Goal: Task Accomplishment & Management: Manage account settings

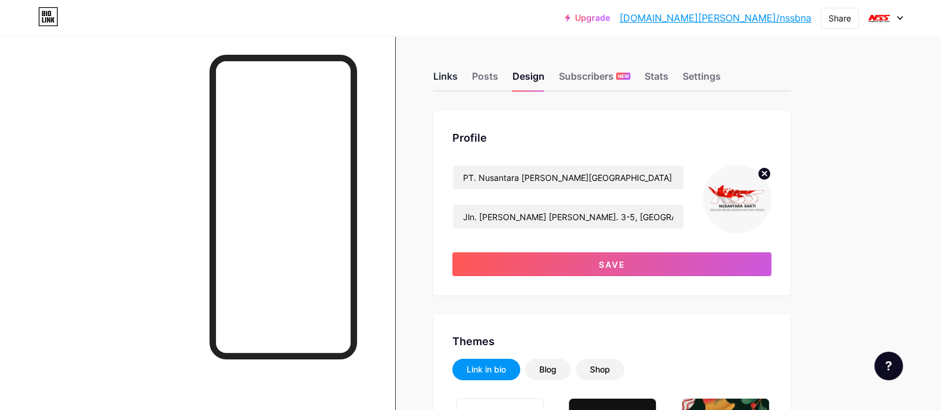
click at [447, 79] on div "Links" at bounding box center [445, 79] width 24 height 21
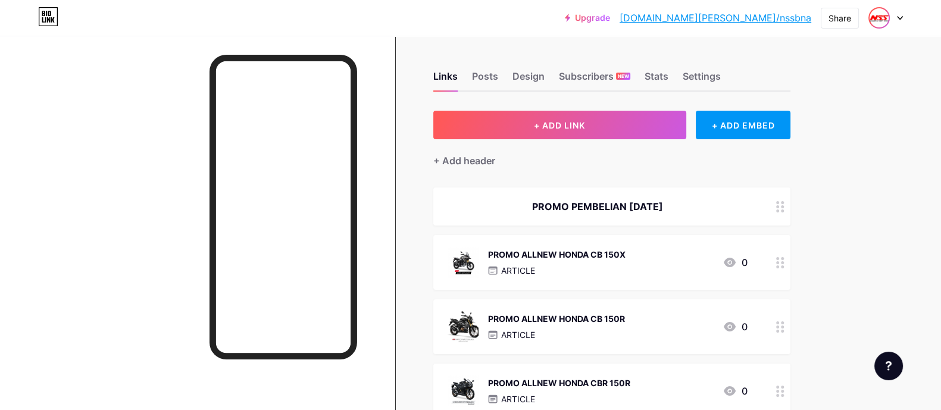
click at [886, 19] on img at bounding box center [879, 17] width 19 height 19
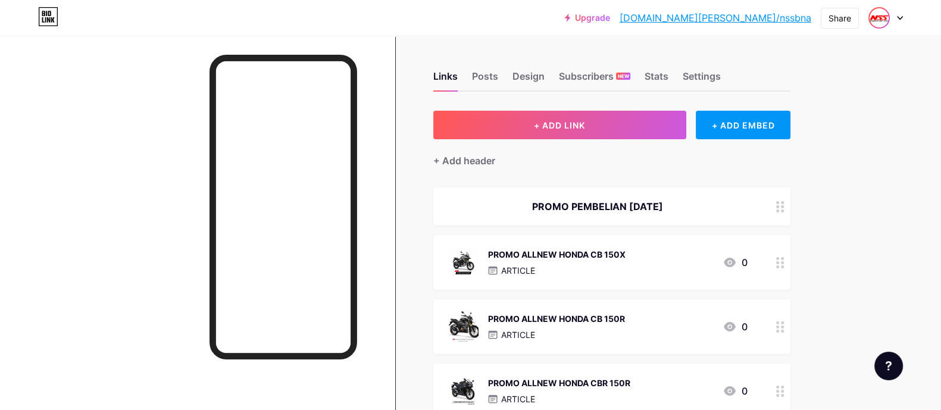
click at [890, 17] on div at bounding box center [886, 17] width 35 height 21
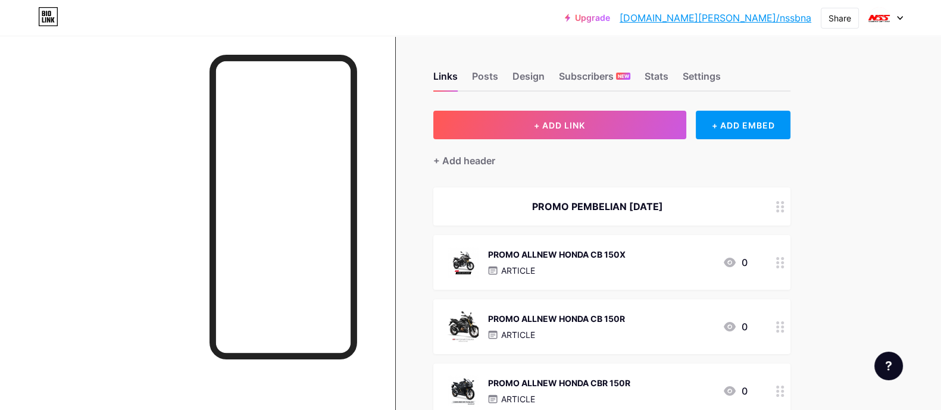
click at [904, 19] on div "Upgrade [DOMAIN_NAME][PERSON_NAME]/nssbna... [DOMAIN_NAME]/nssbna Share Switch …" at bounding box center [470, 17] width 941 height 21
click at [901, 17] on icon at bounding box center [900, 18] width 6 height 4
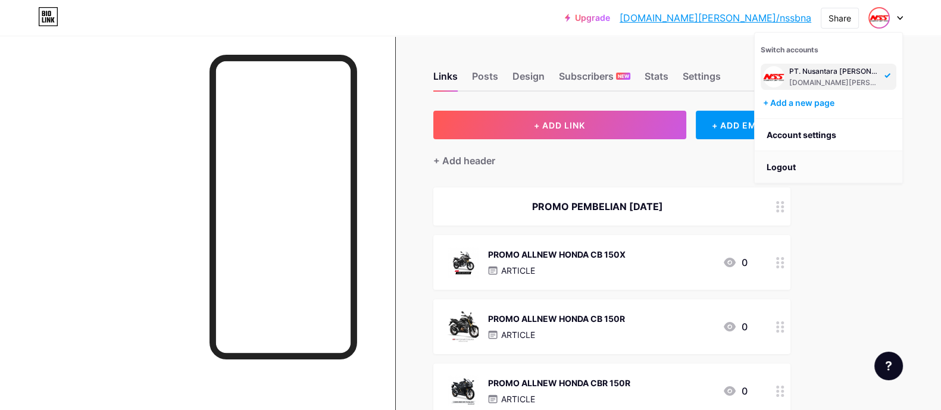
click at [782, 165] on li "Logout" at bounding box center [829, 167] width 148 height 32
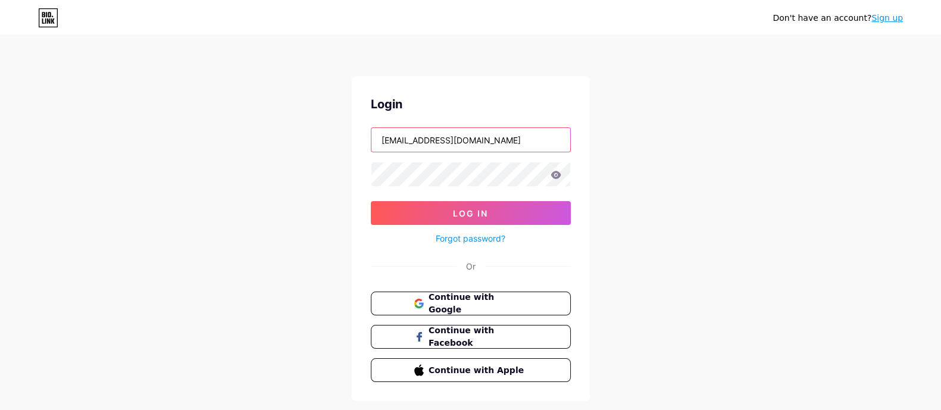
click at [492, 140] on input "[EMAIL_ADDRESS][DOMAIN_NAME]" at bounding box center [470, 140] width 199 height 24
type input "[EMAIL_ADDRESS][DOMAIN_NAME]"
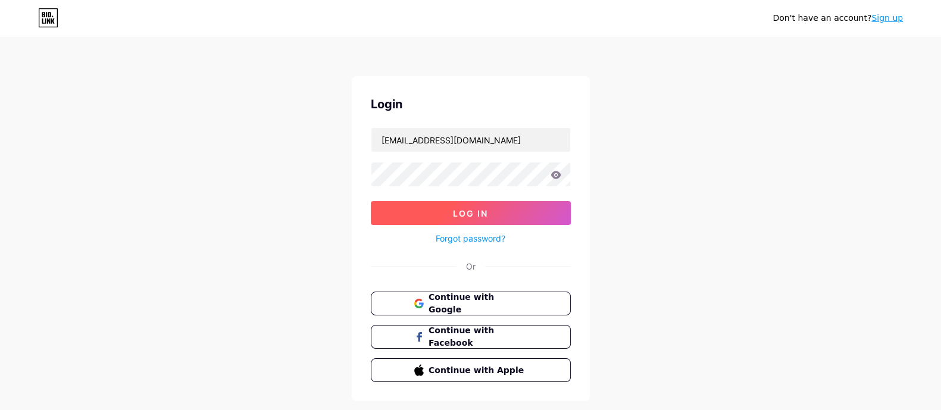
click at [498, 212] on button "Log In" at bounding box center [471, 213] width 200 height 24
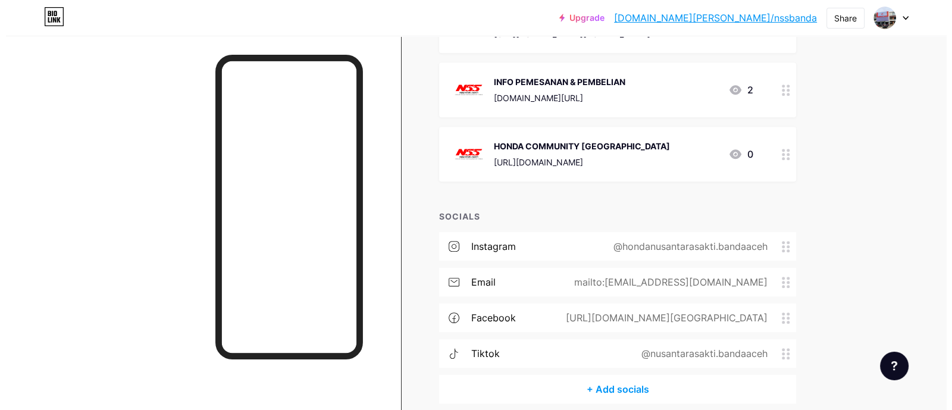
scroll to position [801, 0]
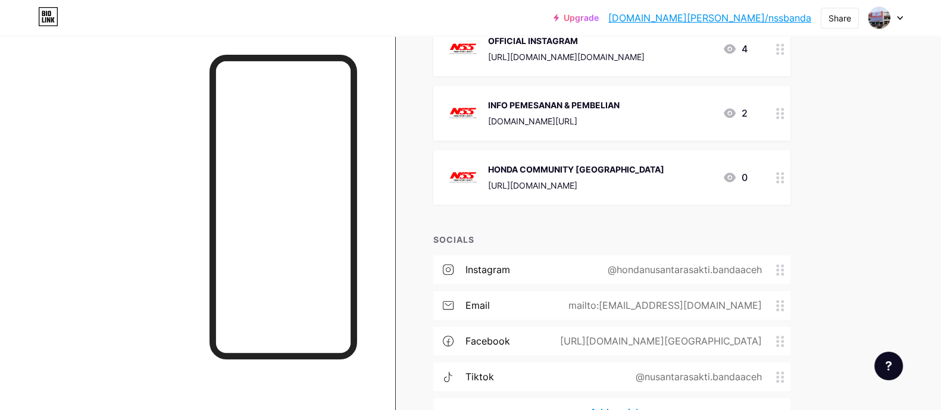
click at [605, 123] on div "[DOMAIN_NAME][URL]" at bounding box center [554, 121] width 132 height 13
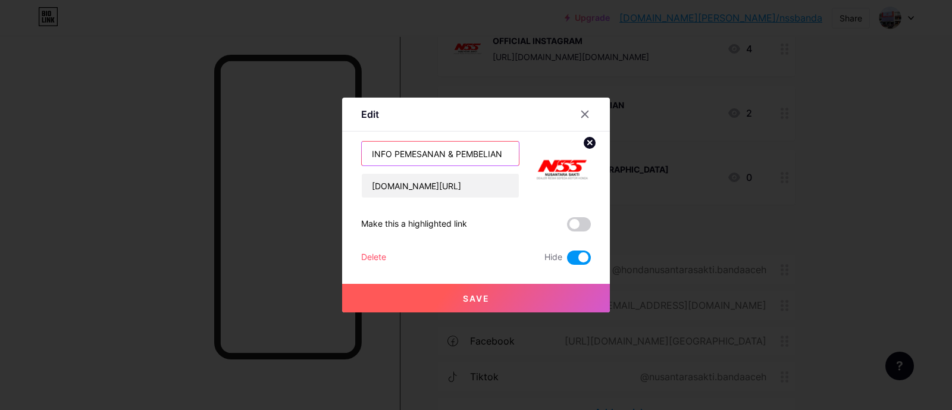
click at [507, 150] on input "INFO PEMESANAN & PEMBELIAN" at bounding box center [440, 154] width 157 height 24
paste input "Download Aplikasi Wahana | Kode Refferal:"
click at [420, 152] on input "Download Aplikasi Wahana | Kode Refferal:" at bounding box center [440, 154] width 157 height 24
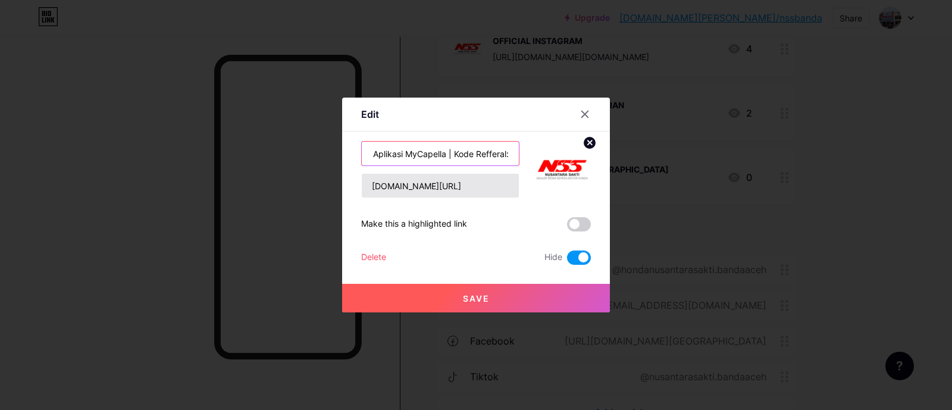
scroll to position [0, 0]
click at [498, 148] on input "Download Aplikasi MyCapella | Kode Refferal:" at bounding box center [440, 154] width 157 height 24
click at [507, 156] on input "Download Aplikasi MyCapella | Kode Refferal:" at bounding box center [440, 154] width 157 height 24
click at [488, 150] on input "Download Aplikasi MyCapella | Kode Refferal:" at bounding box center [440, 154] width 157 height 24
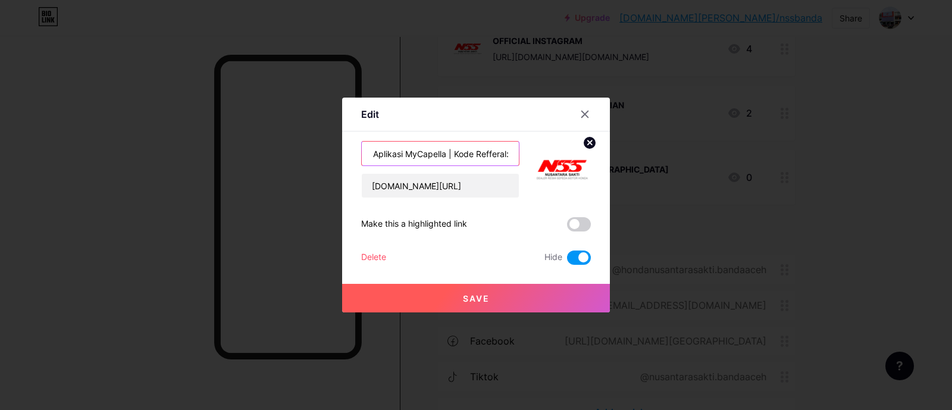
paste input "B3ZH10000697"
type input "Download Aplikasi MyCapella | Kode Refferal: B3ZH10000697"
click at [450, 185] on input "[DOMAIN_NAME][URL]" at bounding box center [440, 186] width 157 height 24
drag, startPoint x: 467, startPoint y: 186, endPoint x: 352, endPoint y: 184, distance: 115.5
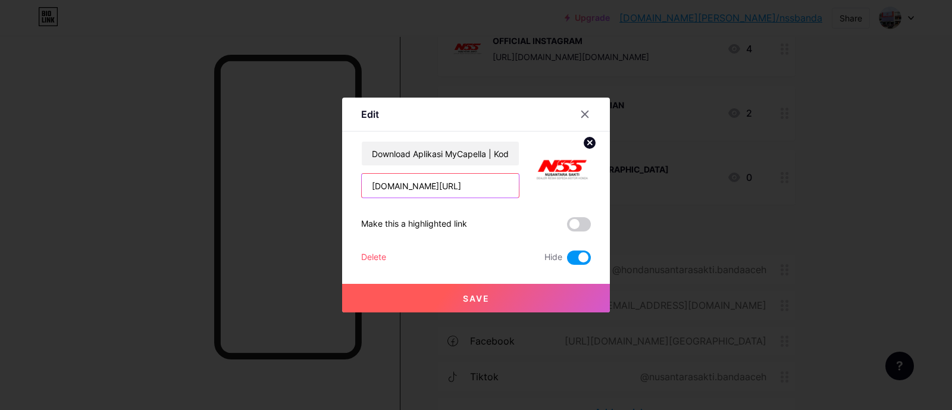
click at [352, 184] on div "Edit Content YouTube Play YouTube video without leaving your page. ADD Vimeo Pl…" at bounding box center [476, 205] width 268 height 215
paste input "[URL][DOMAIN_NAME]"
type input "[URL][DOMAIN_NAME]"
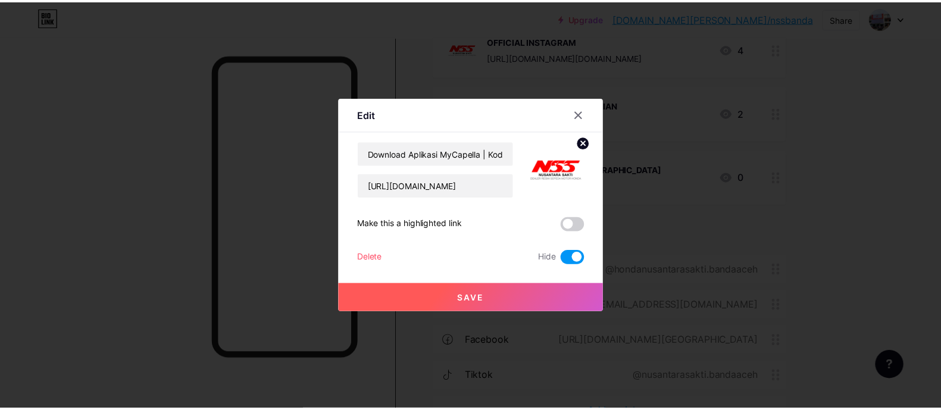
scroll to position [0, 0]
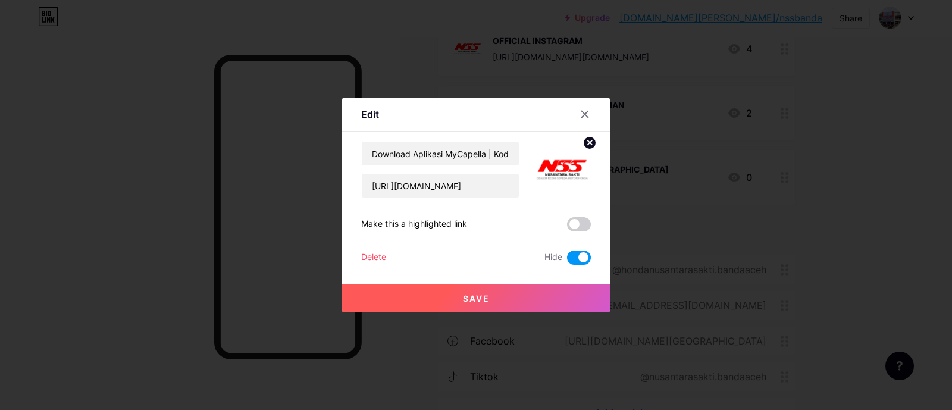
click at [482, 300] on span "Save" at bounding box center [476, 298] width 27 height 10
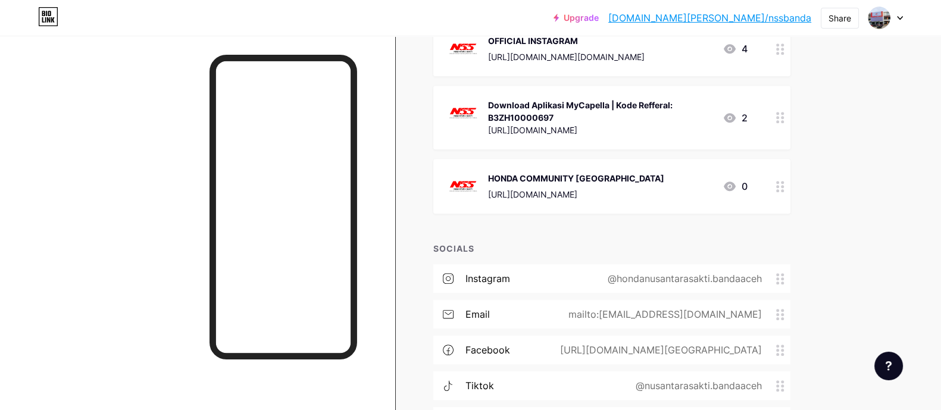
click at [686, 108] on div "Download Aplikasi MyCapella | Kode Refferal: B3ZH10000697" at bounding box center [600, 111] width 225 height 25
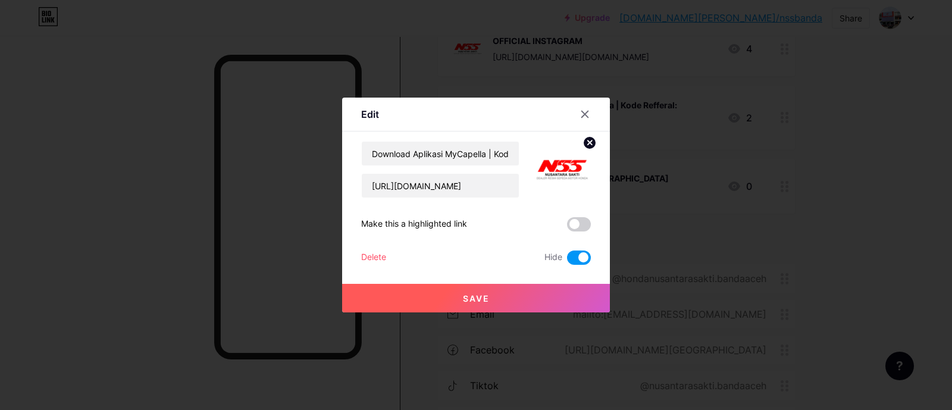
click at [568, 255] on span at bounding box center [579, 258] width 24 height 14
click at [567, 261] on input "checkbox" at bounding box center [567, 261] width 0 height 0
click at [495, 293] on button "Save" at bounding box center [476, 298] width 268 height 29
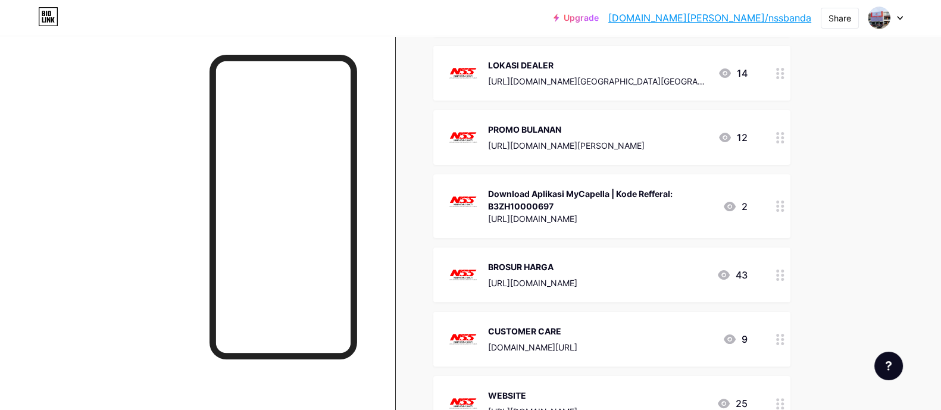
scroll to position [206, 0]
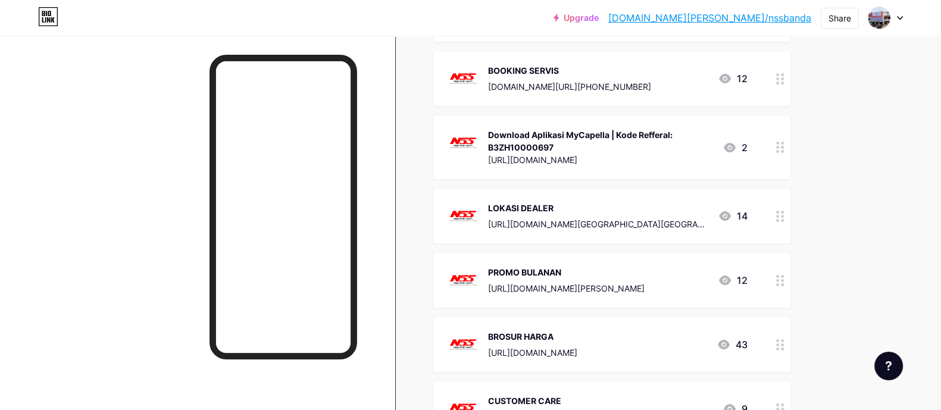
scroll to position [280, 0]
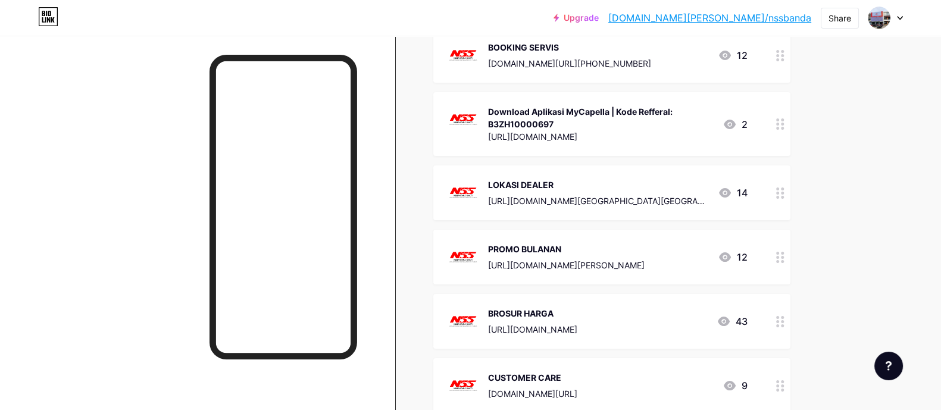
click at [645, 259] on div "PROMO BULANAN [URL][DOMAIN_NAME][PERSON_NAME][PERSON_NAME] 12" at bounding box center [598, 257] width 300 height 31
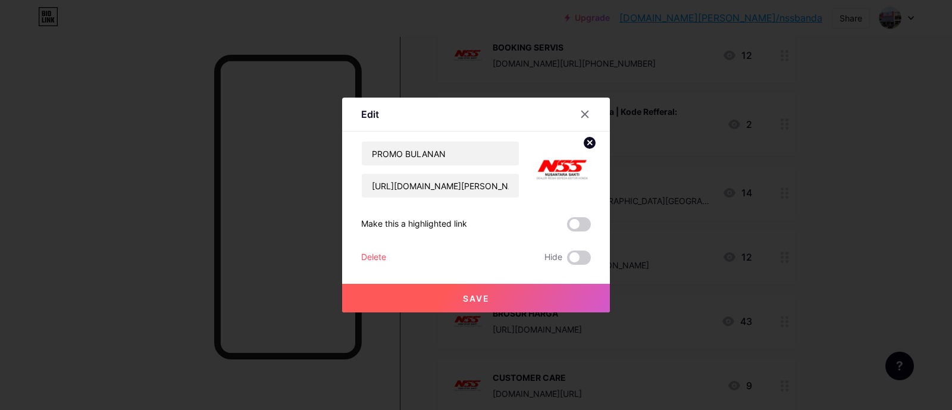
click at [567, 225] on span at bounding box center [579, 224] width 24 height 14
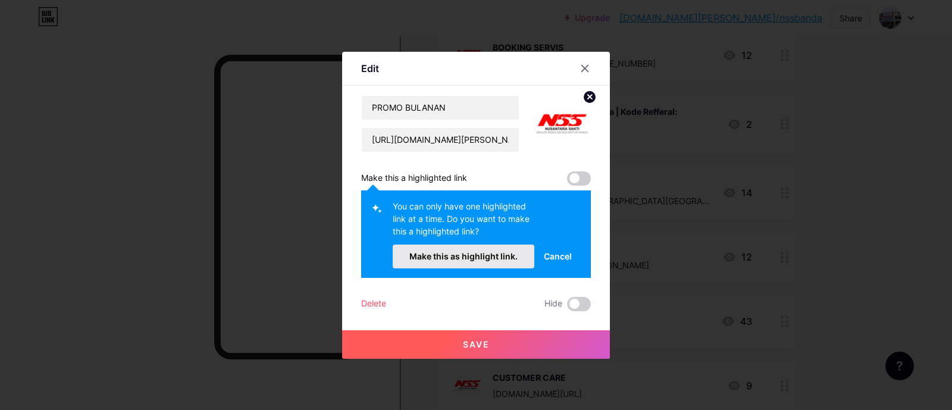
click at [466, 258] on span "Make this as highlight link." at bounding box center [464, 256] width 108 height 10
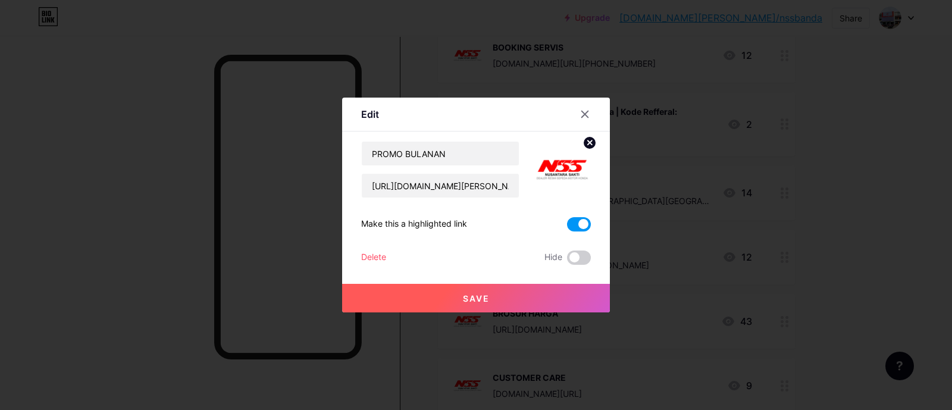
click at [473, 301] on span "Save" at bounding box center [476, 298] width 27 height 10
